Goal: Information Seeking & Learning: Understand process/instructions

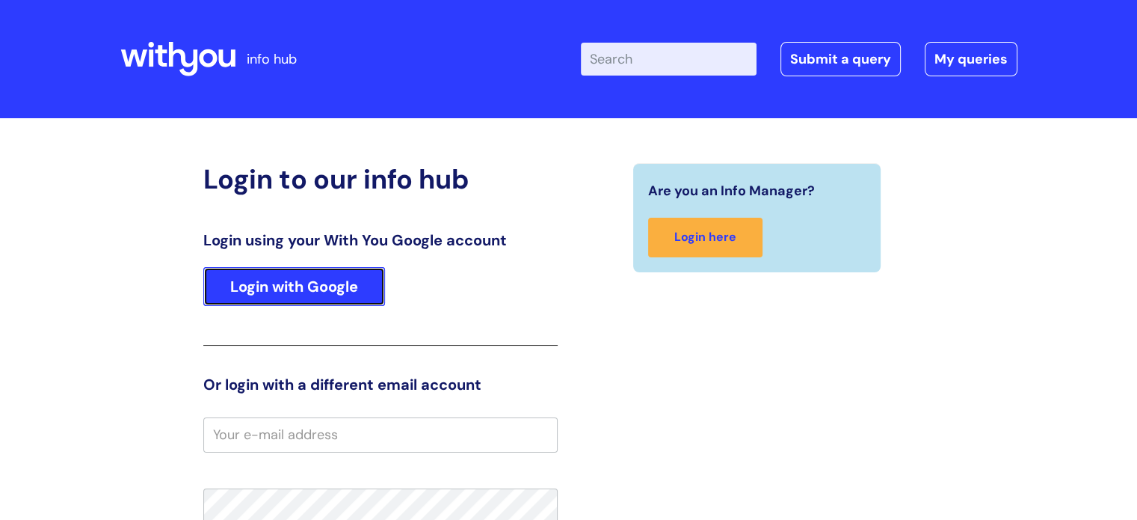
click at [291, 278] on link "Login with Google" at bounding box center [294, 286] width 182 height 39
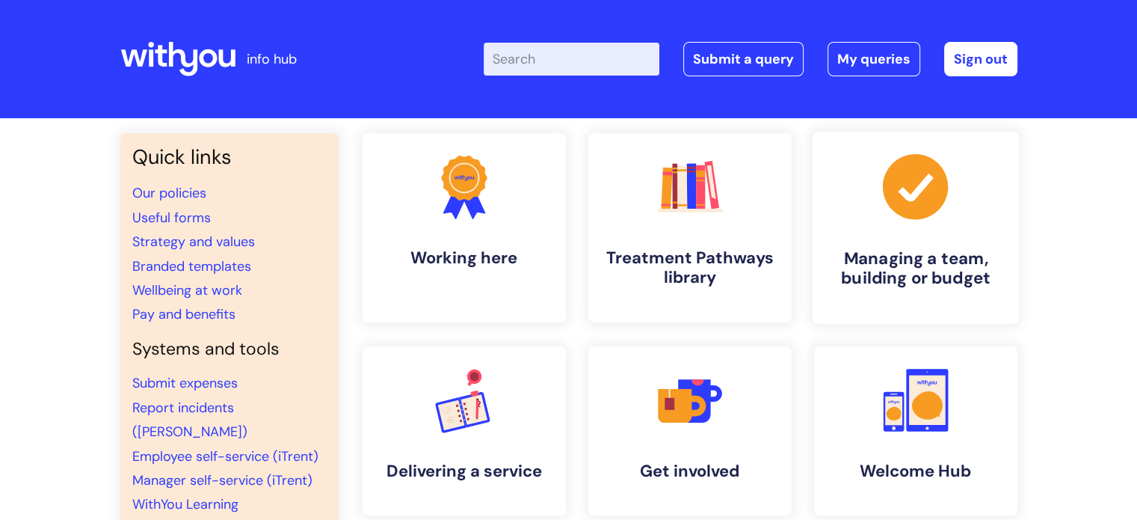
click at [934, 268] on h4 "Managing a team, building or budget" at bounding box center [916, 268] width 182 height 40
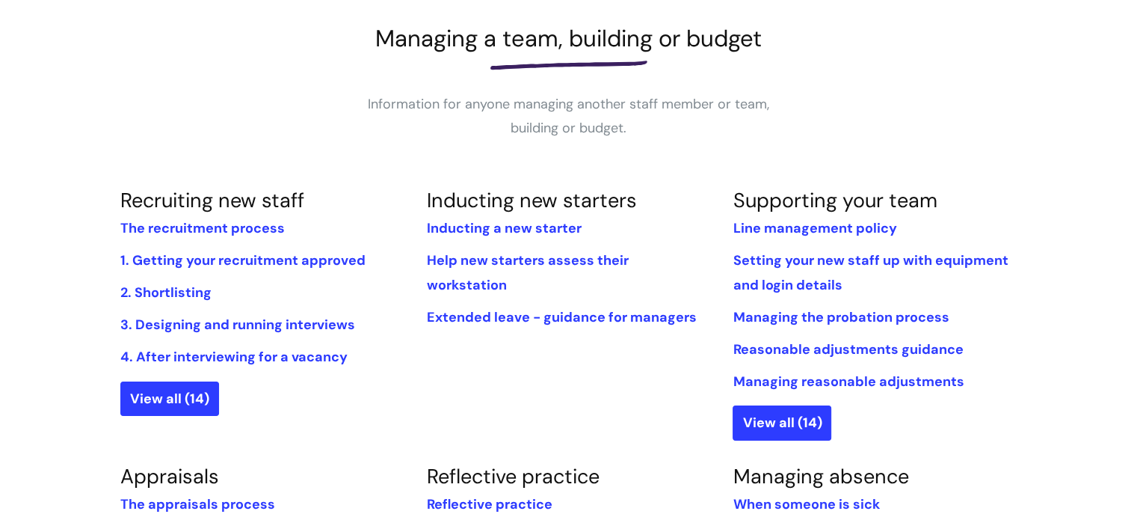
scroll to position [299, 0]
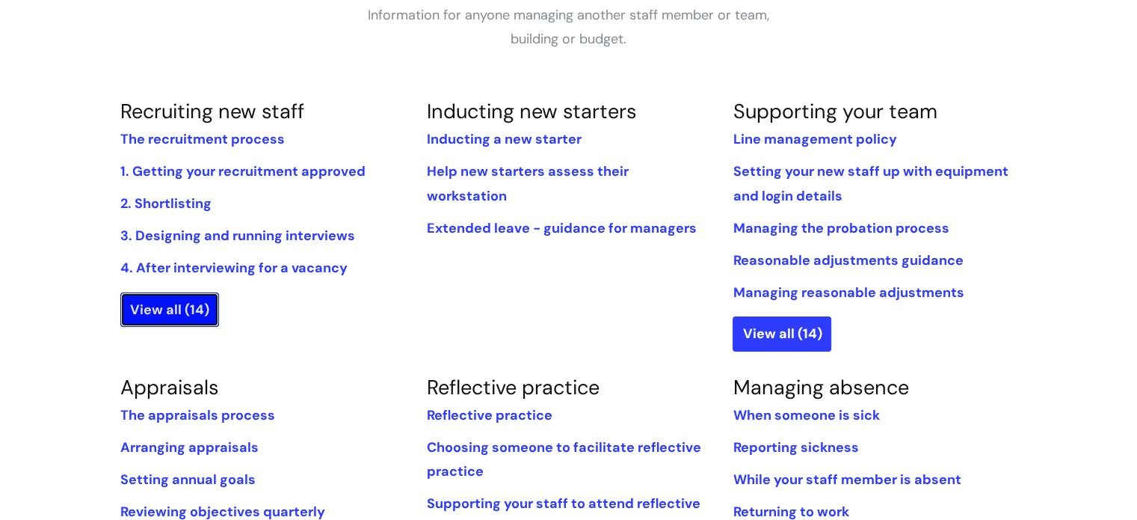
click at [164, 302] on link "View all (14)" at bounding box center [169, 309] width 99 height 34
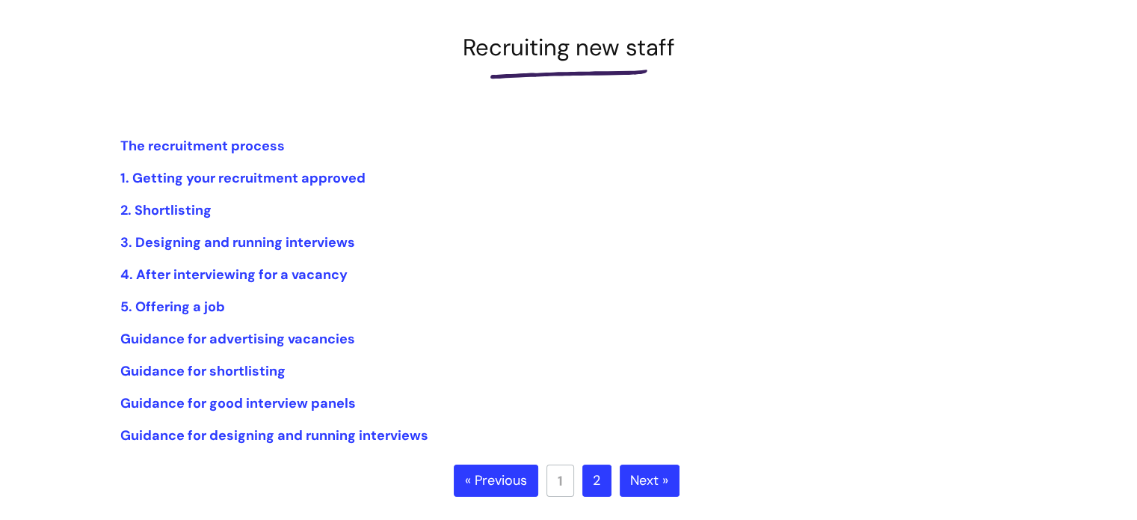
scroll to position [374, 0]
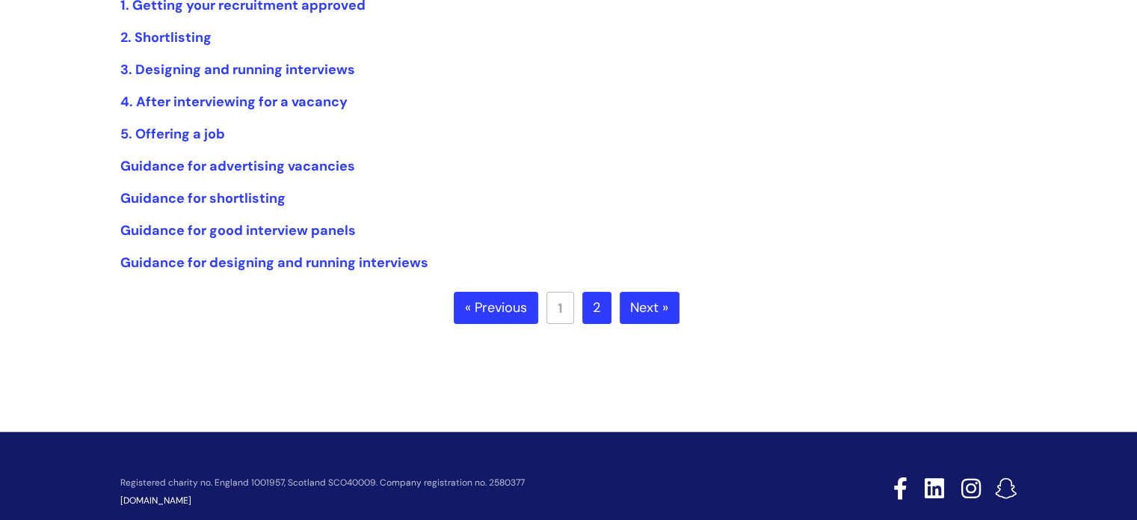
click at [647, 307] on link "Next »" at bounding box center [650, 308] width 60 height 33
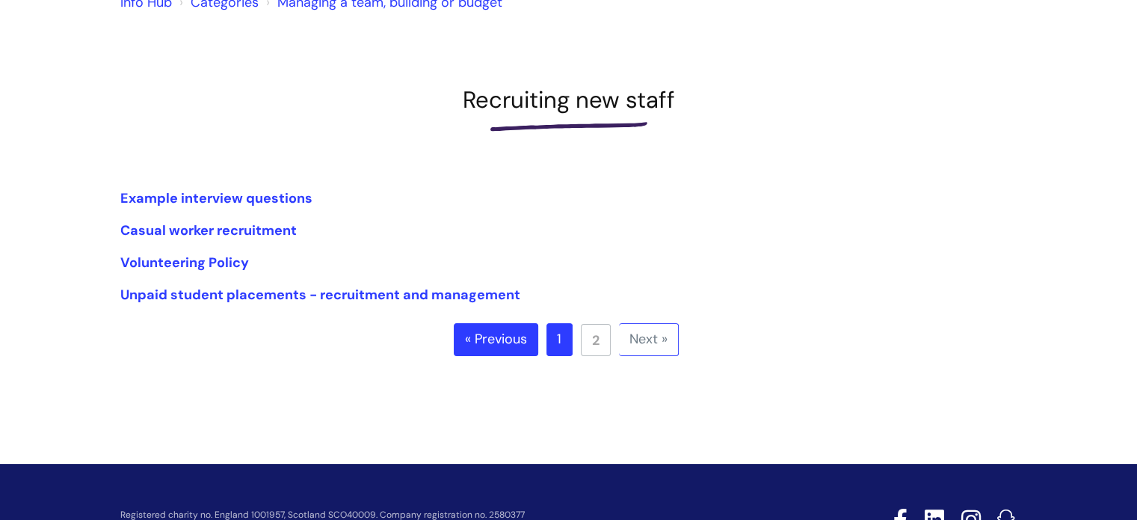
scroll to position [150, 0]
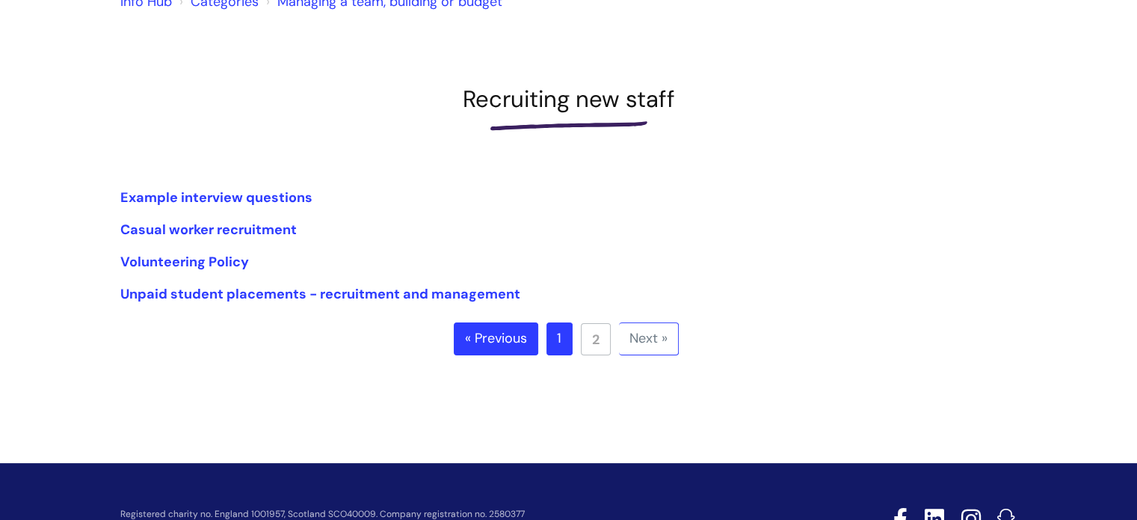
click at [644, 341] on link "Next »" at bounding box center [649, 338] width 60 height 33
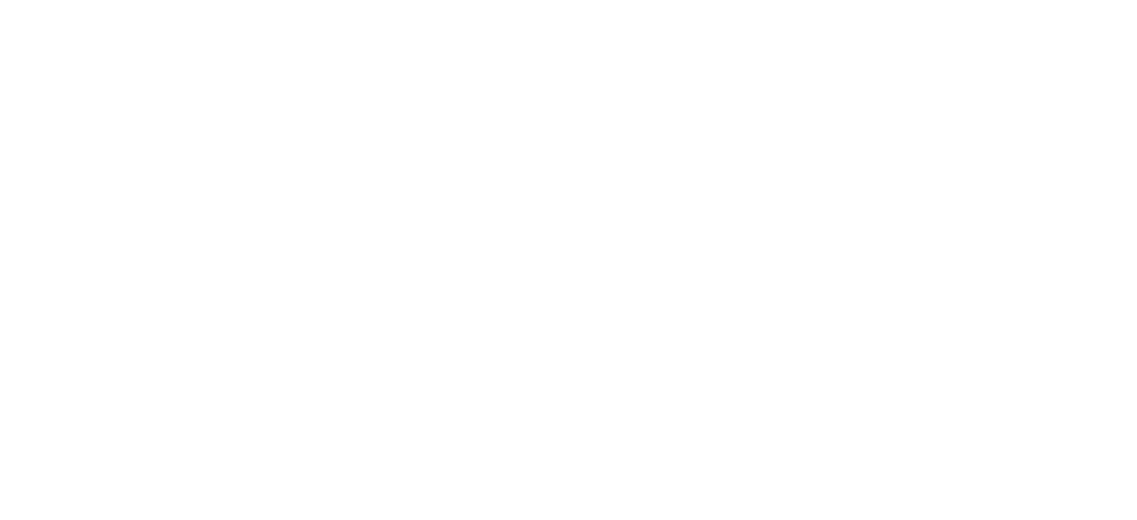
scroll to position [374, 0]
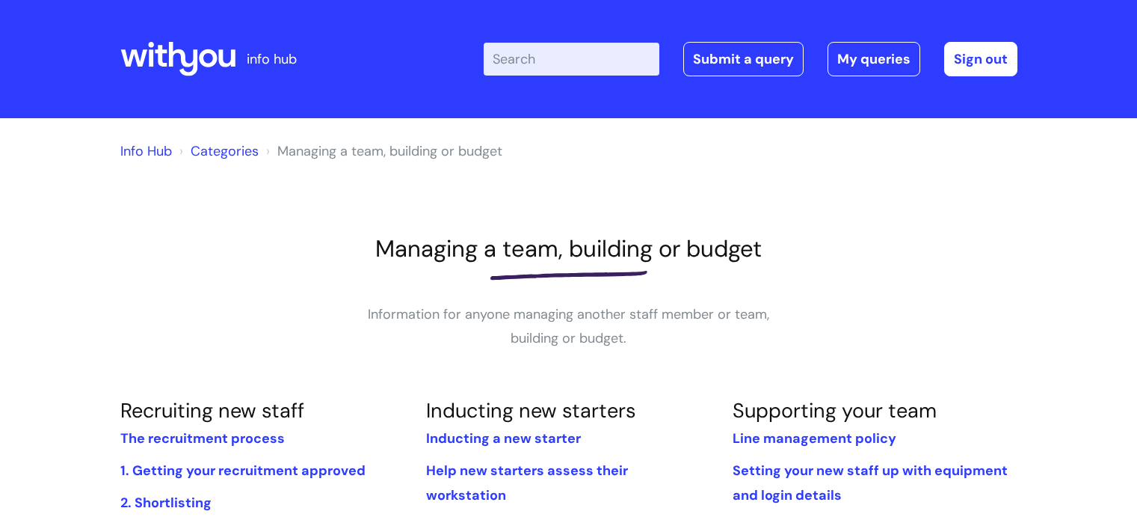
scroll to position [299, 0]
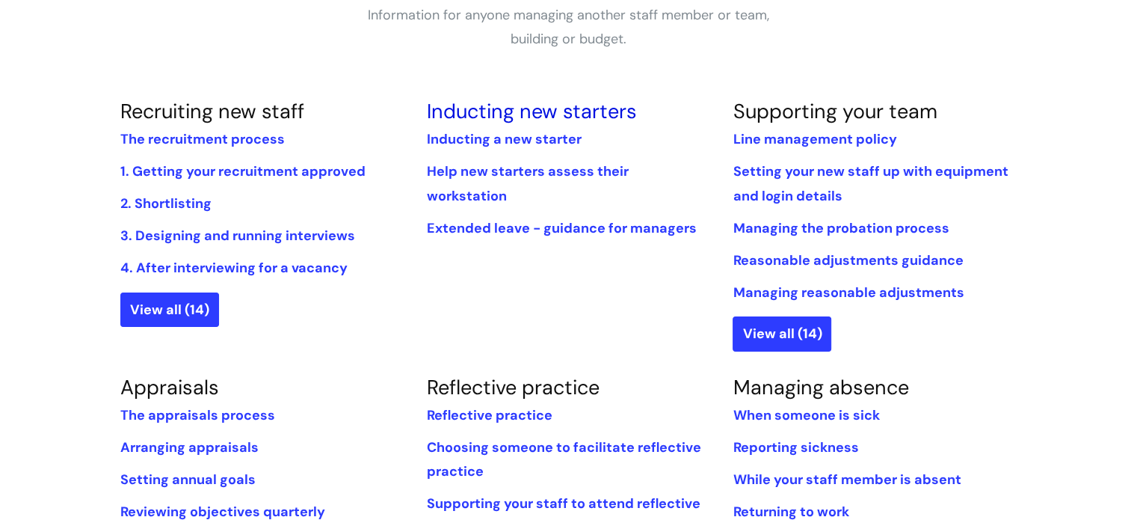
click at [490, 116] on link "Inducting new starters" at bounding box center [531, 111] width 210 height 26
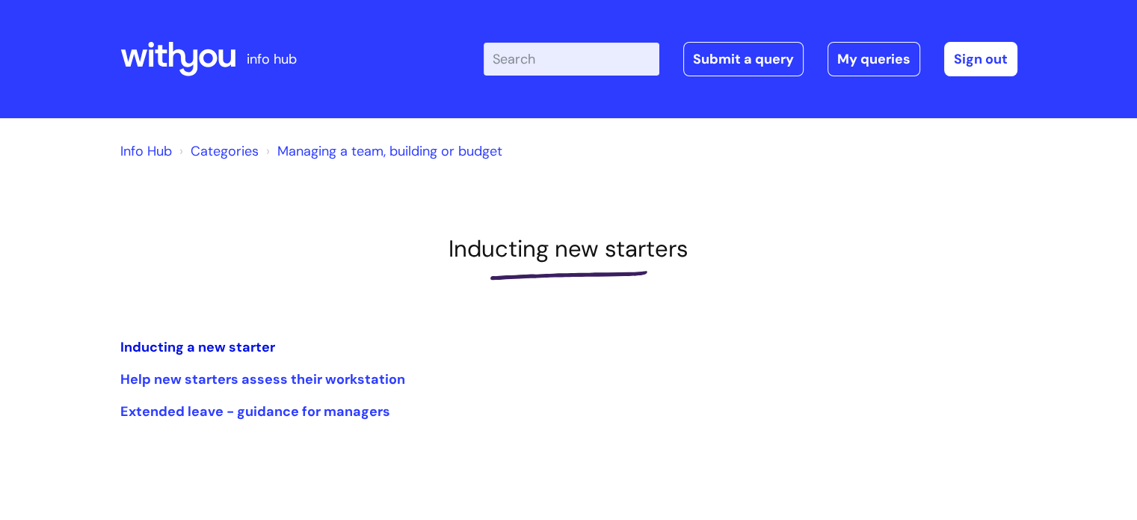
click at [185, 347] on link "Inducting a new starter" at bounding box center [197, 347] width 155 height 18
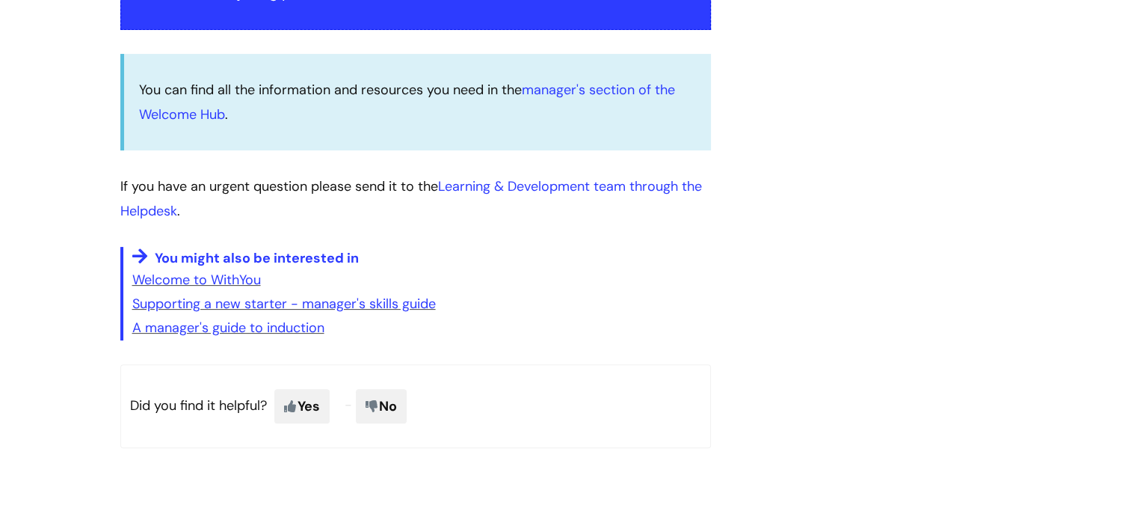
scroll to position [374, 0]
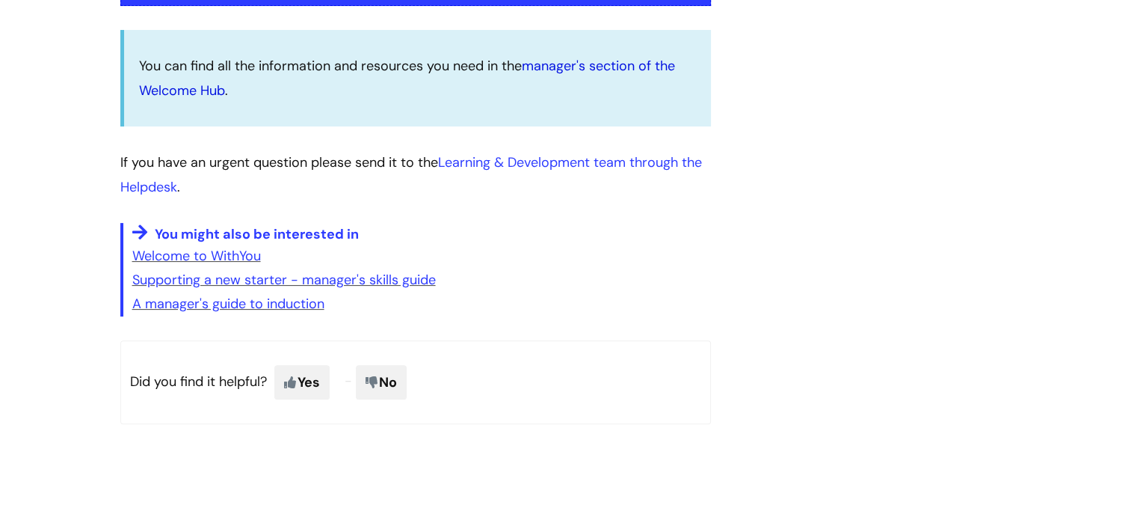
click at [568, 64] on link "manager's section of the Welcome Hub" at bounding box center [407, 78] width 536 height 42
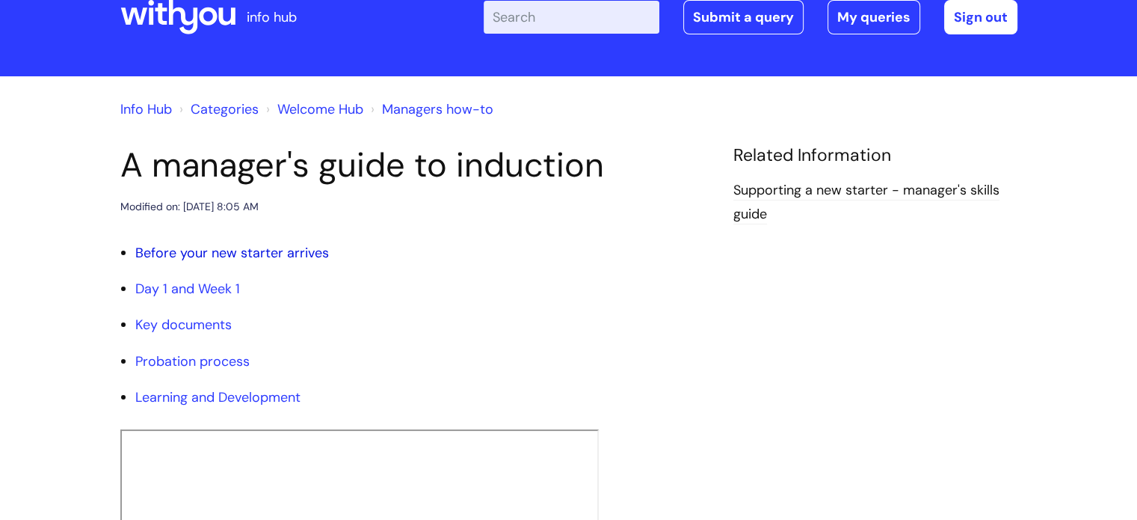
scroll to position [75, 0]
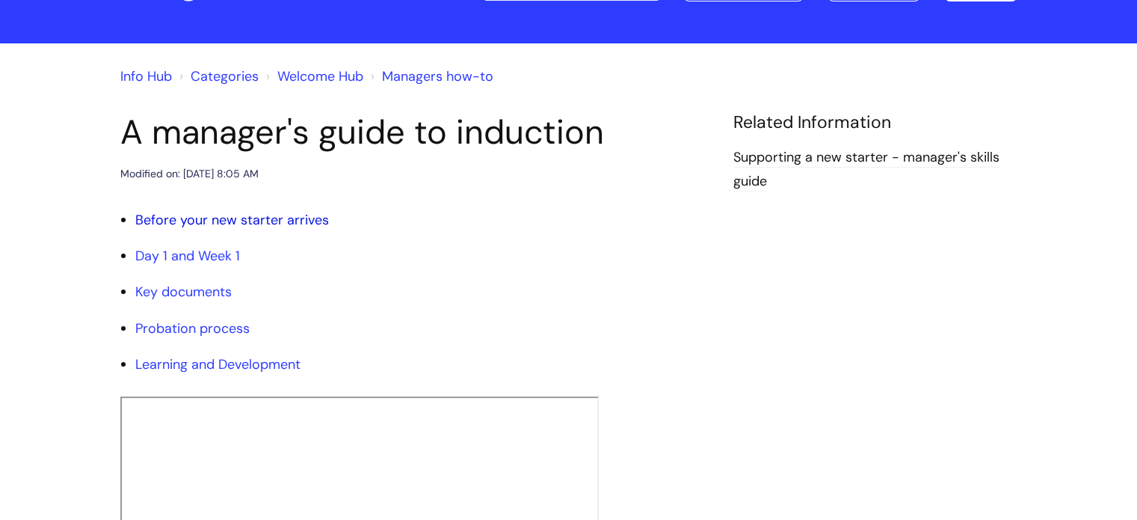
click at [195, 215] on link "Before your new starter arrives" at bounding box center [232, 220] width 194 height 18
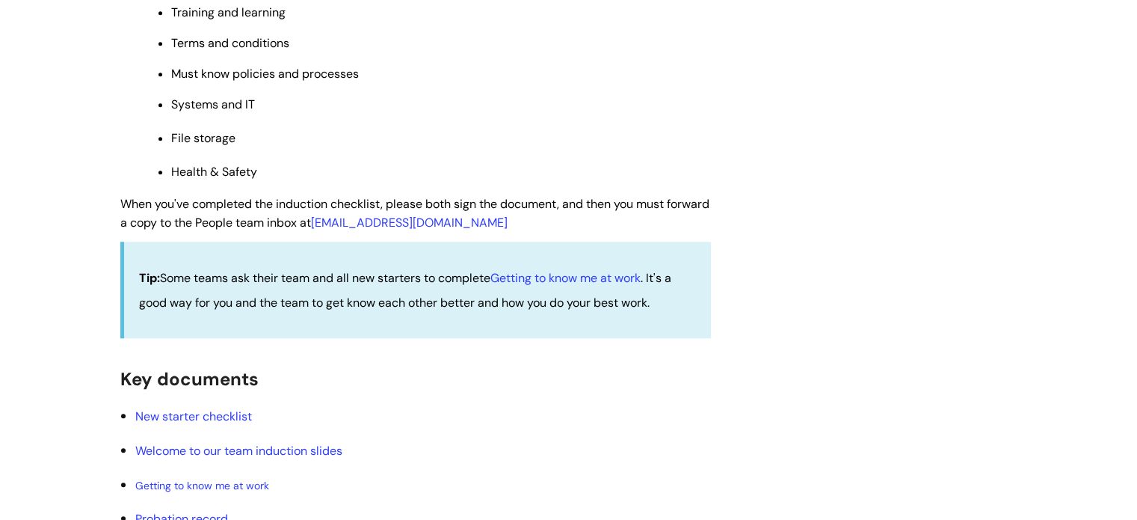
scroll to position [1612, 0]
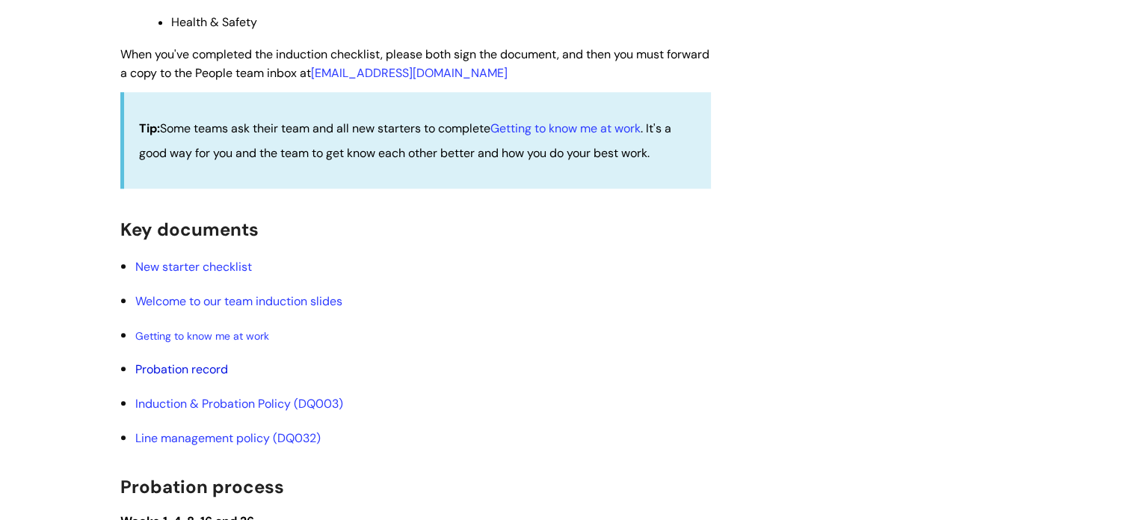
click at [168, 376] on link "Probation record" at bounding box center [181, 369] width 93 height 16
